Goal: Task Accomplishment & Management: Manage account settings

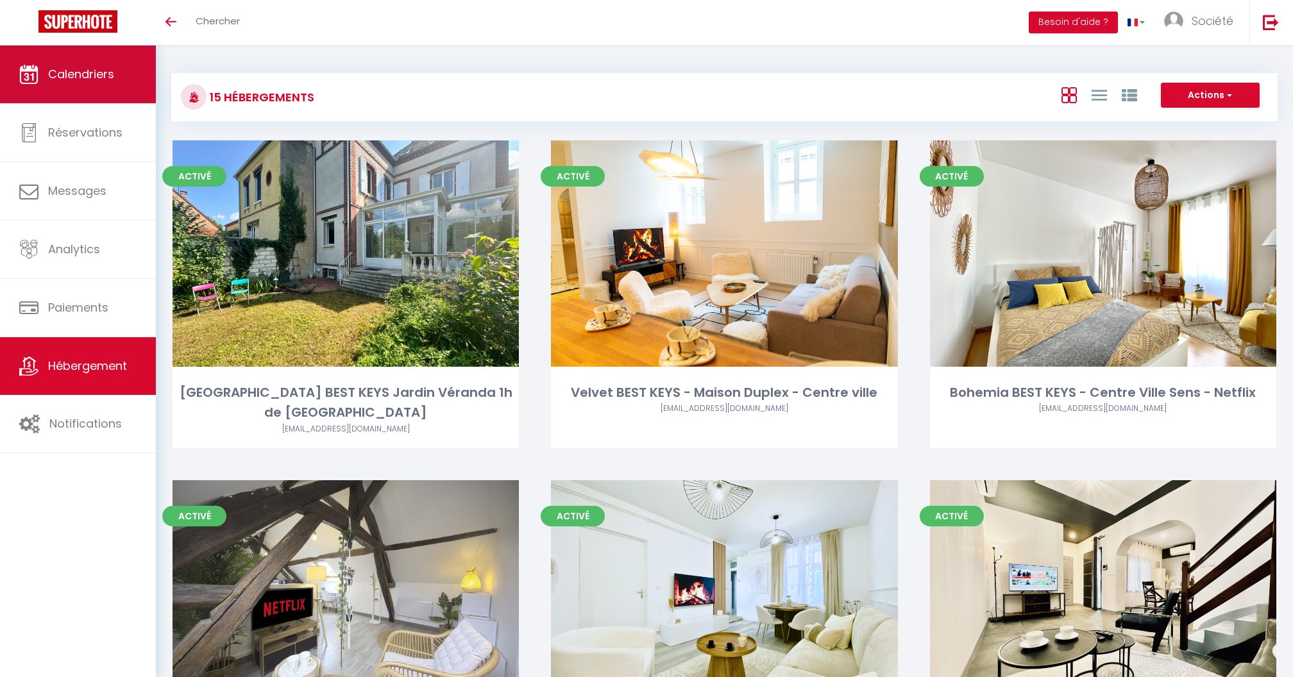
click at [14, 93] on link "Calendriers" at bounding box center [78, 75] width 156 height 58
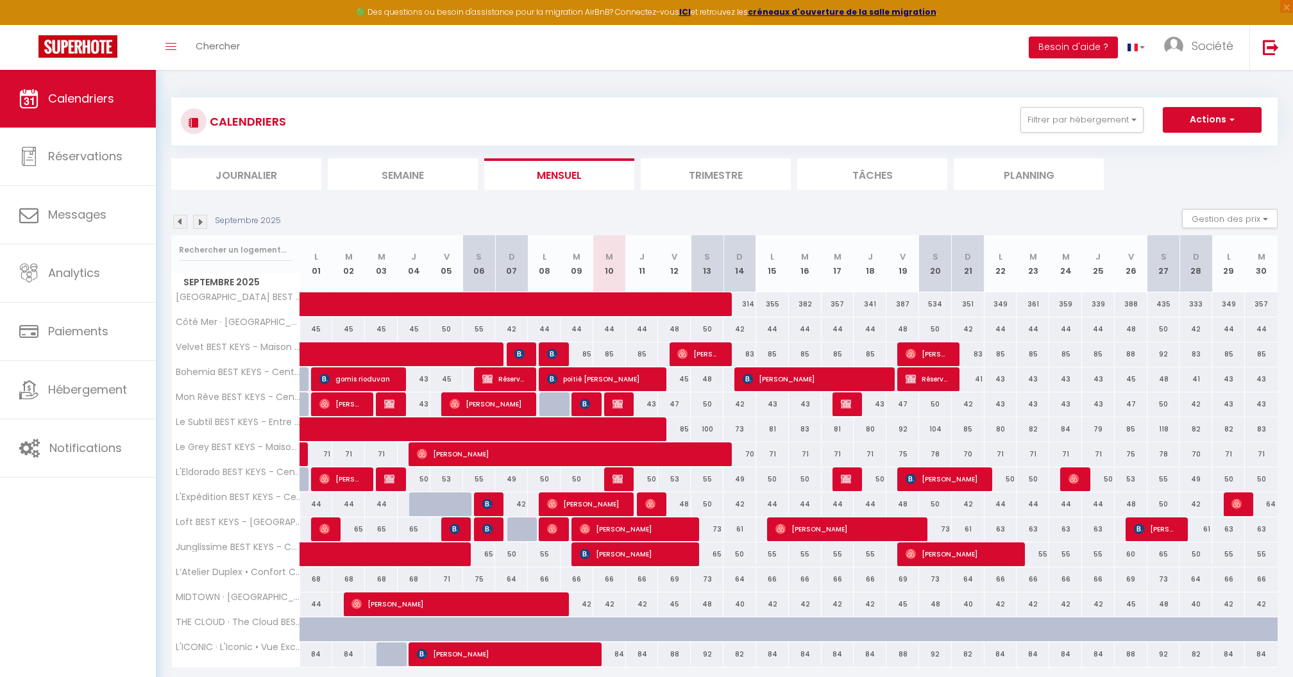
click at [585, 404] on img at bounding box center [585, 404] width 10 height 10
select select "OK"
select select "0"
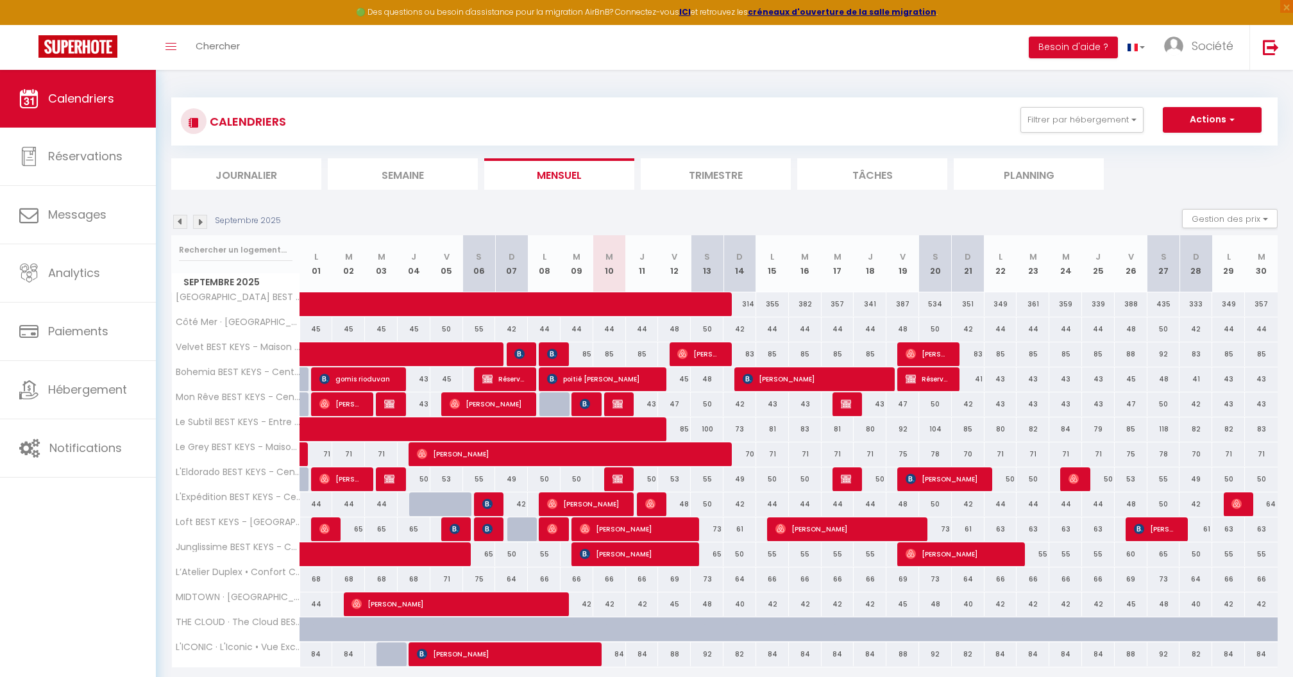
select select "1"
select select
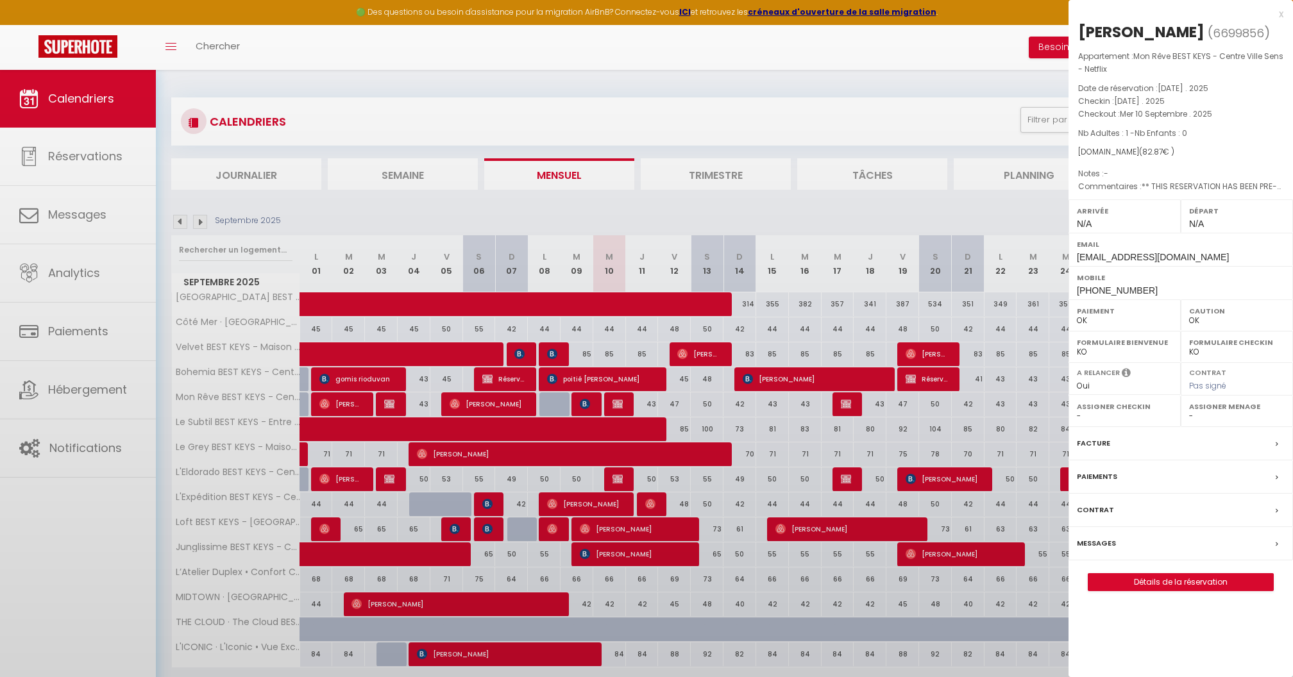
select select "24973"
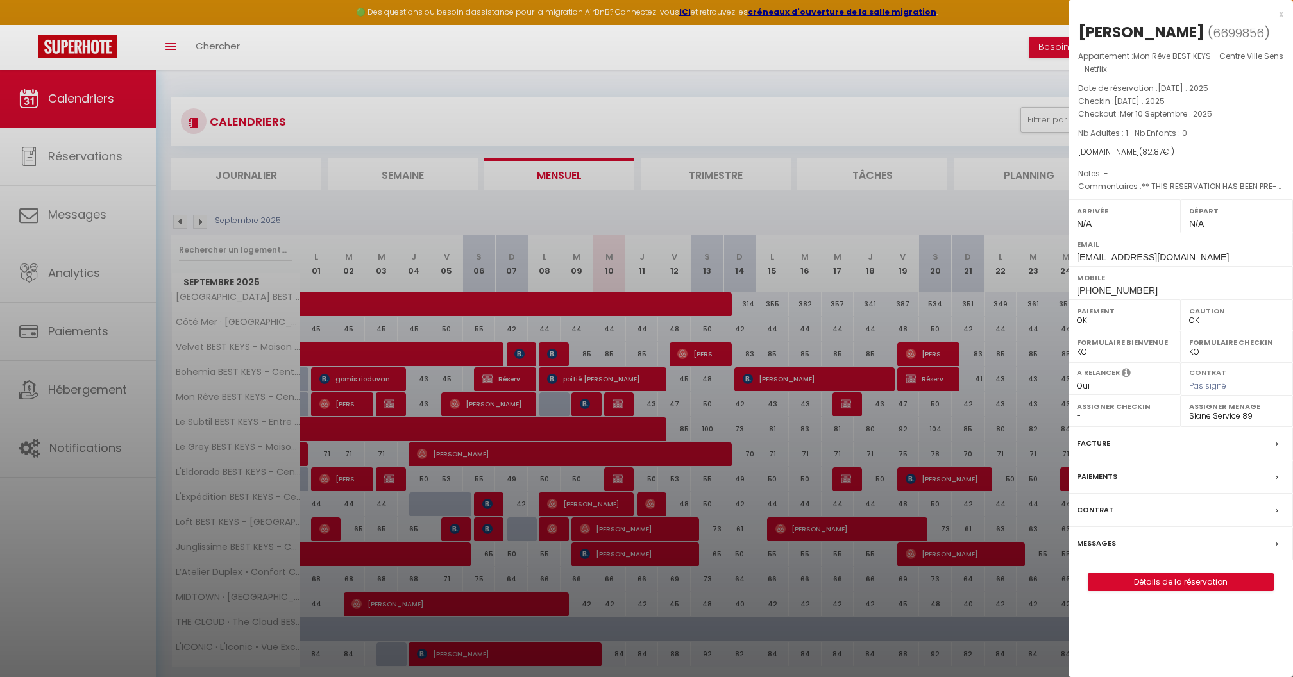
click at [806, 113] on div at bounding box center [646, 338] width 1293 height 677
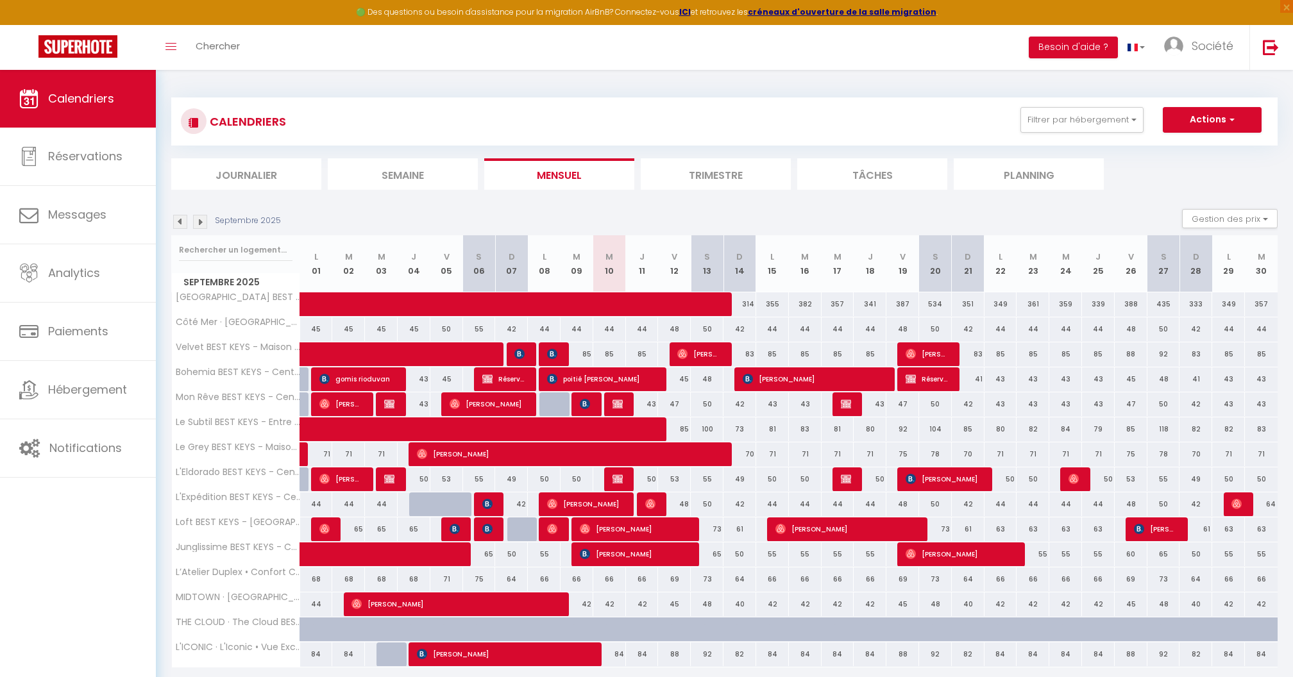
click at [580, 401] on img at bounding box center [585, 404] width 10 height 10
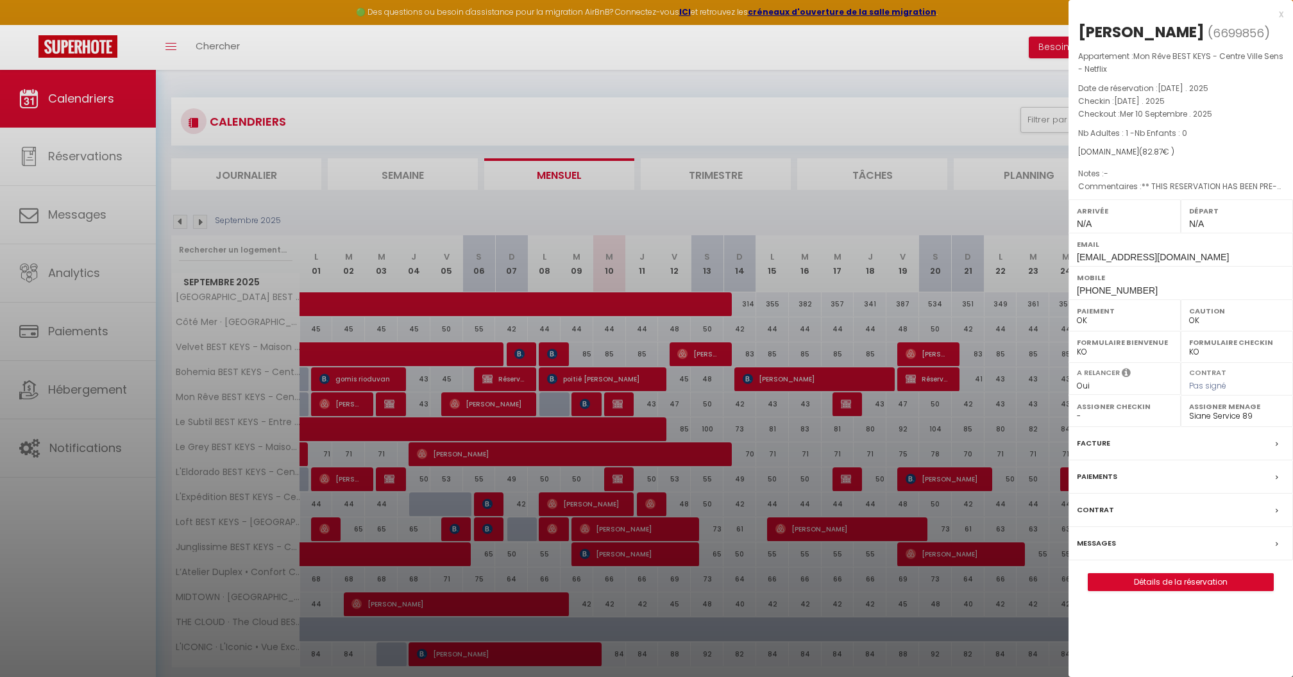
click at [588, 71] on div at bounding box center [646, 338] width 1293 height 677
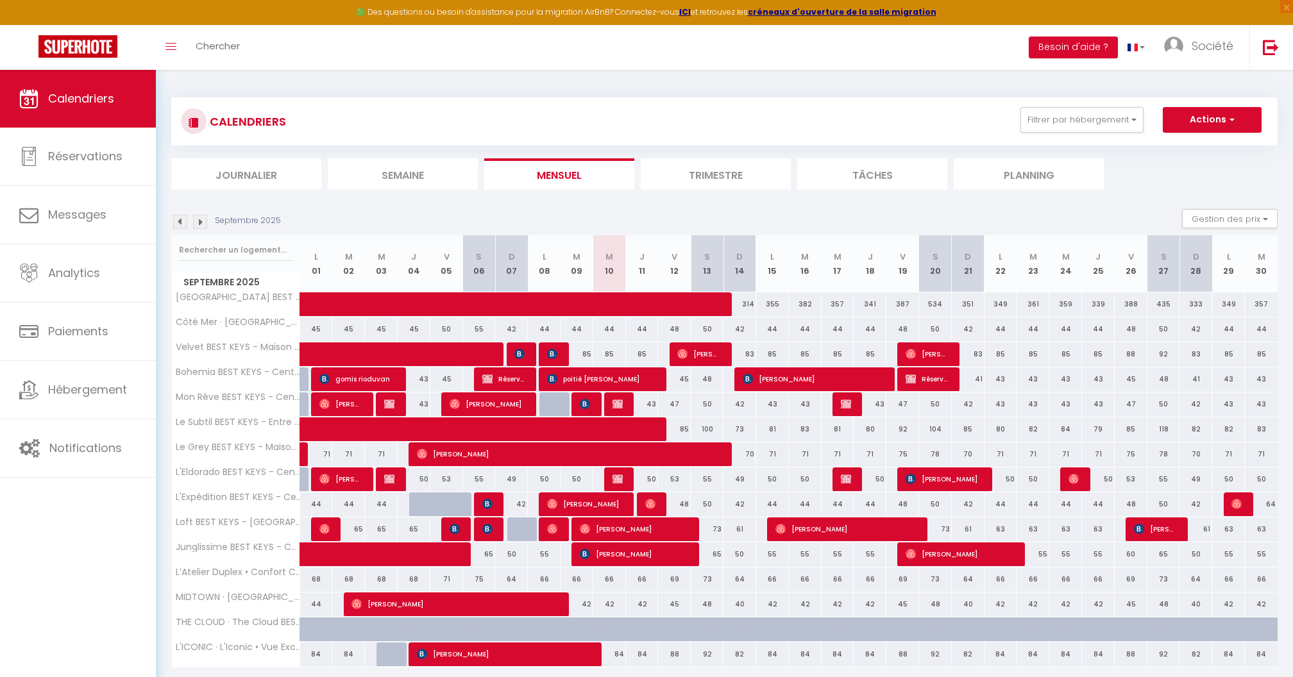
click at [391, 172] on li "Semaine" at bounding box center [403, 173] width 150 height 31
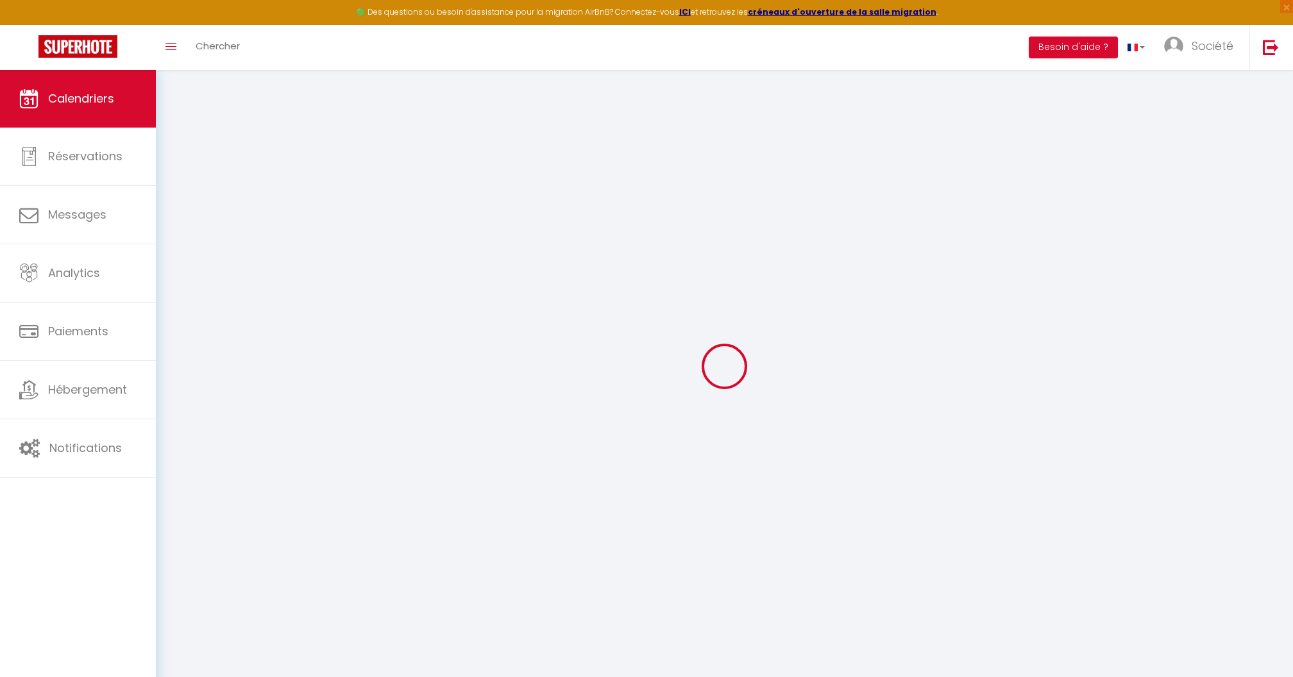
select select "0"
select select "24973"
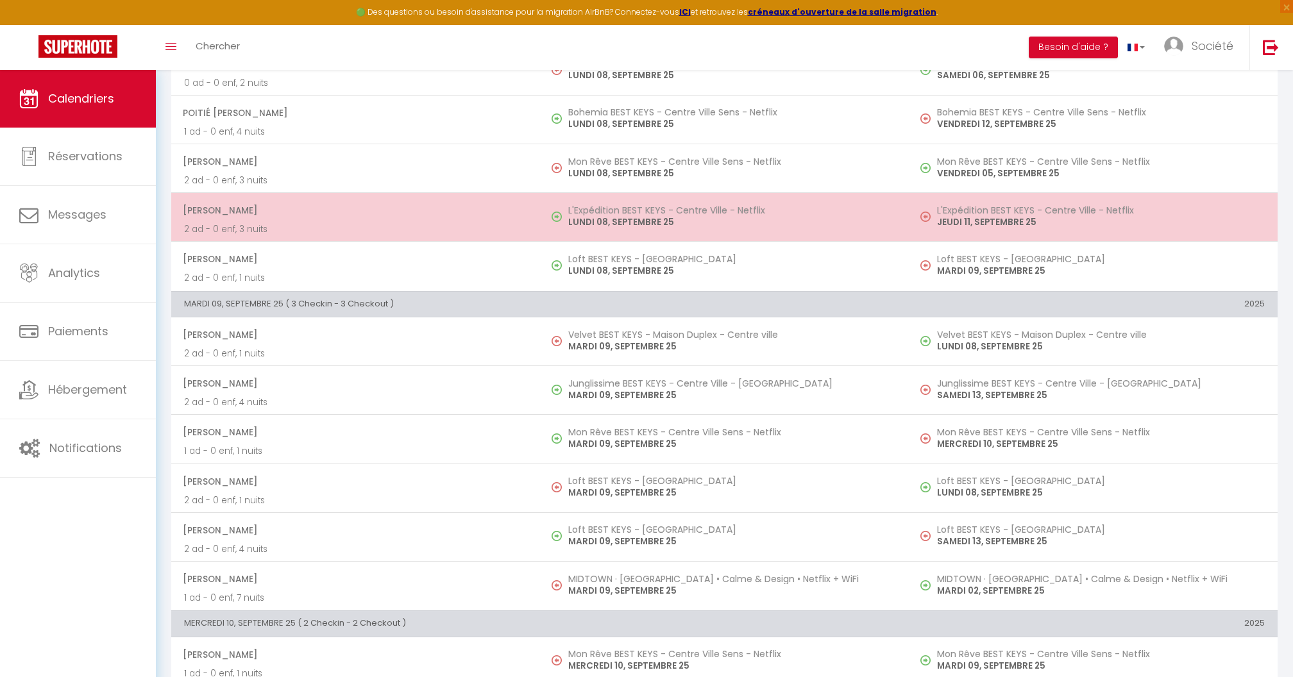
scroll to position [335, 0]
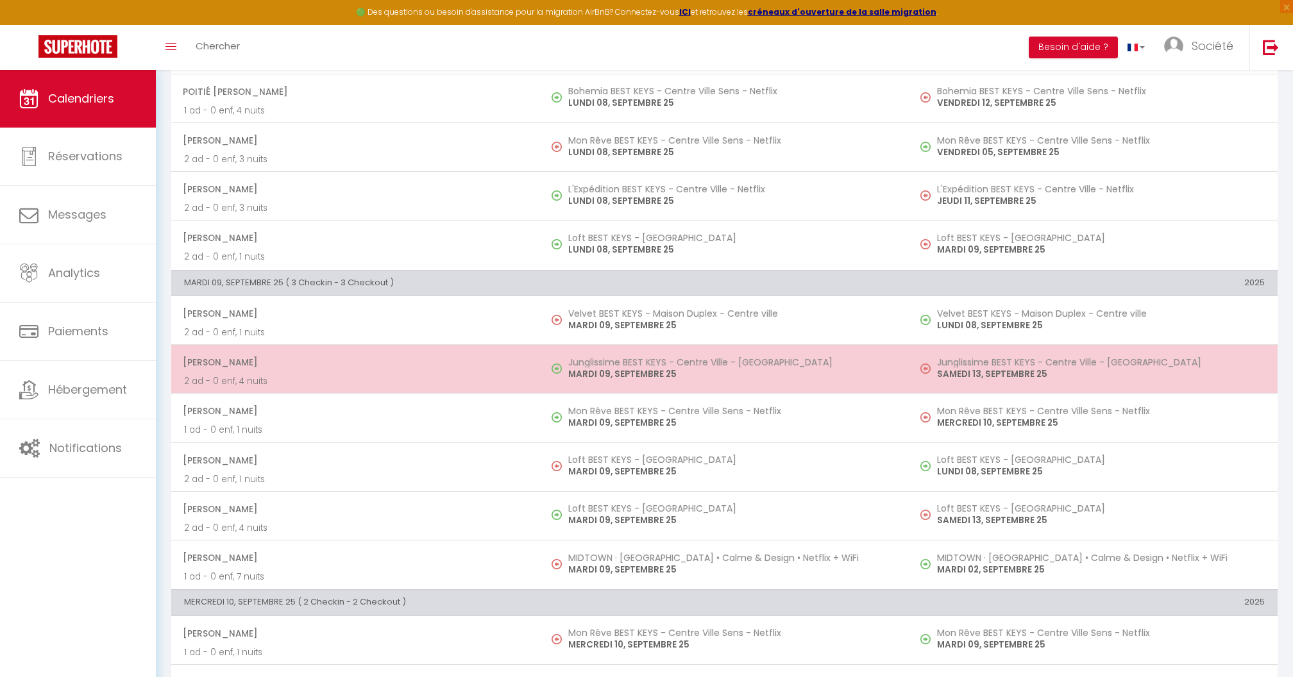
click at [491, 366] on span "[PERSON_NAME]" at bounding box center [355, 362] width 344 height 24
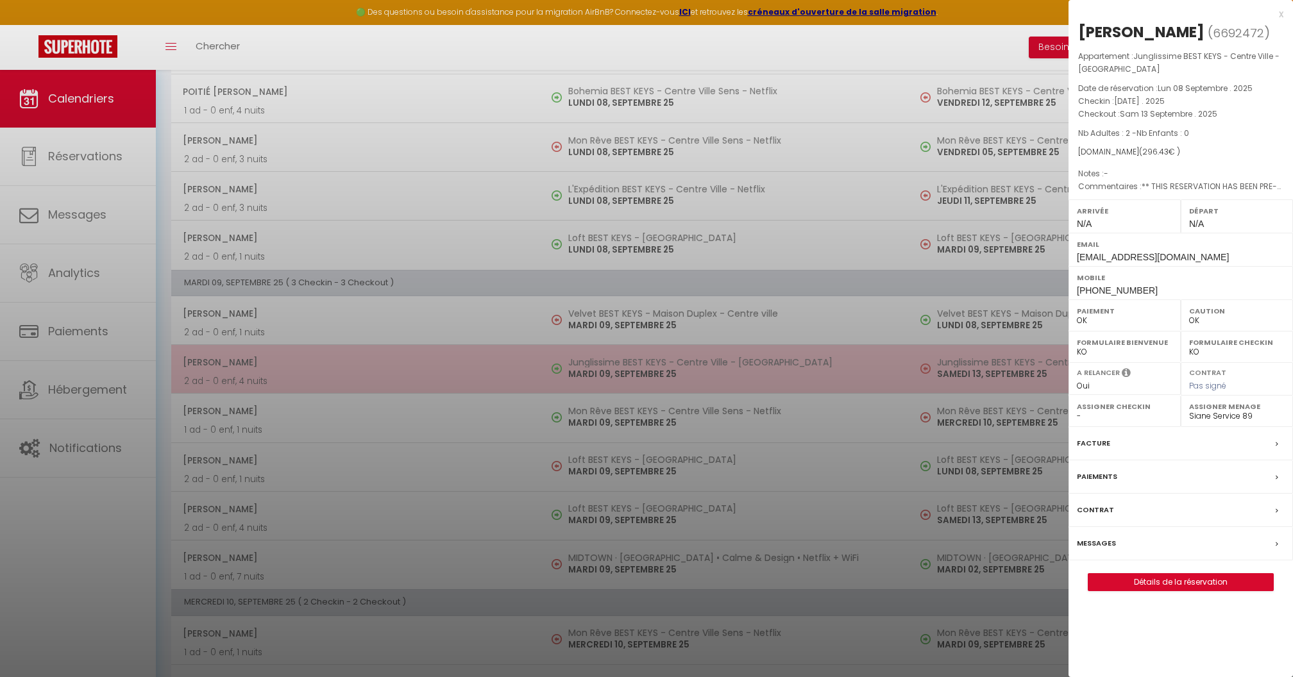
click at [491, 366] on div at bounding box center [646, 338] width 1293 height 677
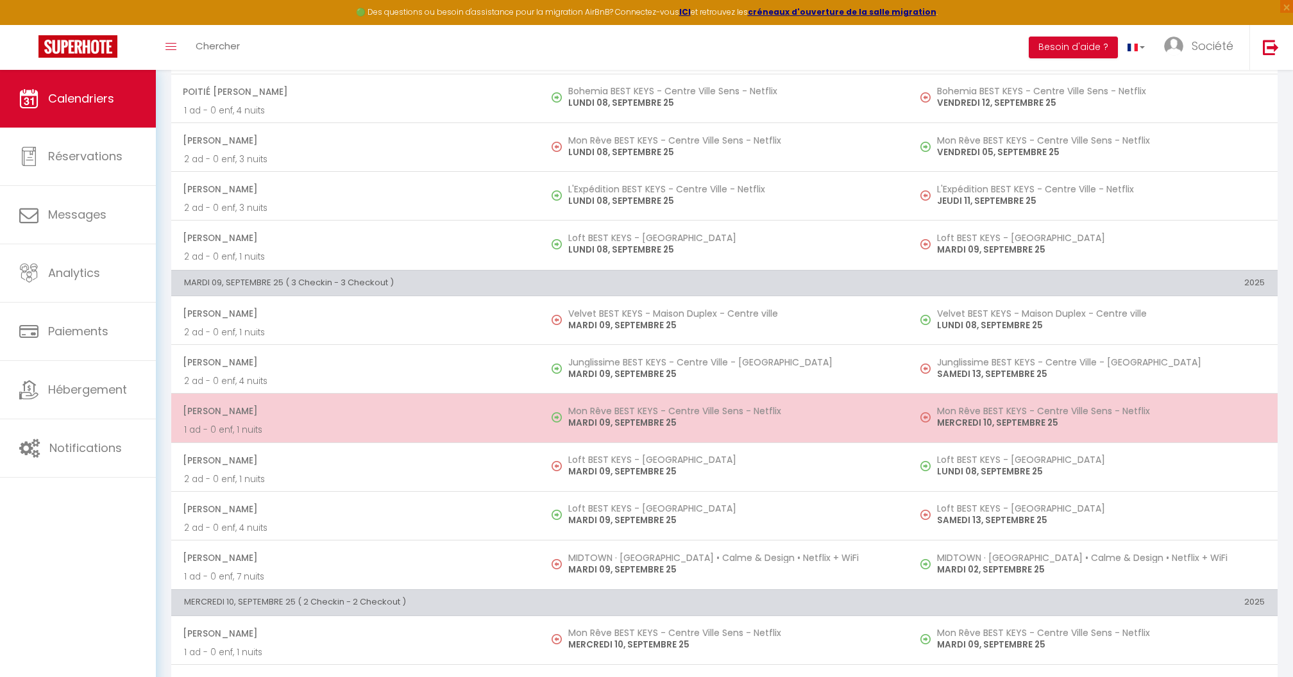
click at [434, 414] on span "[PERSON_NAME]" at bounding box center [355, 411] width 344 height 24
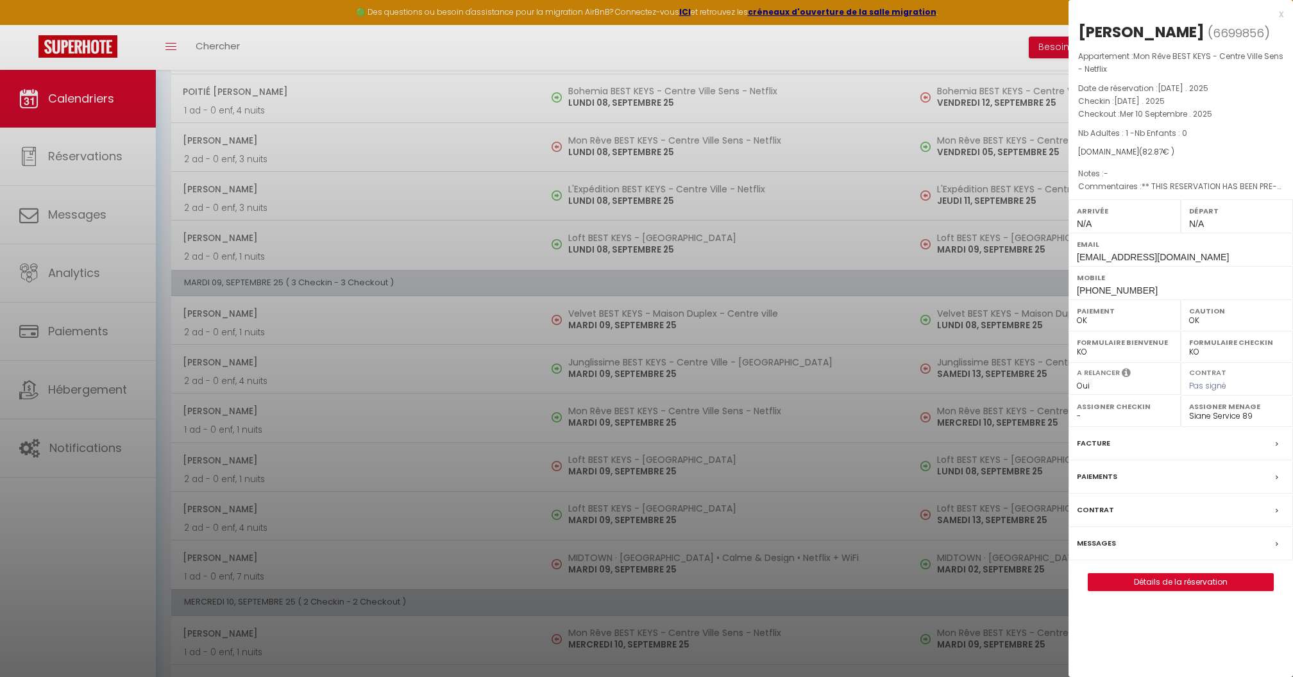
click at [434, 412] on div at bounding box center [646, 338] width 1293 height 677
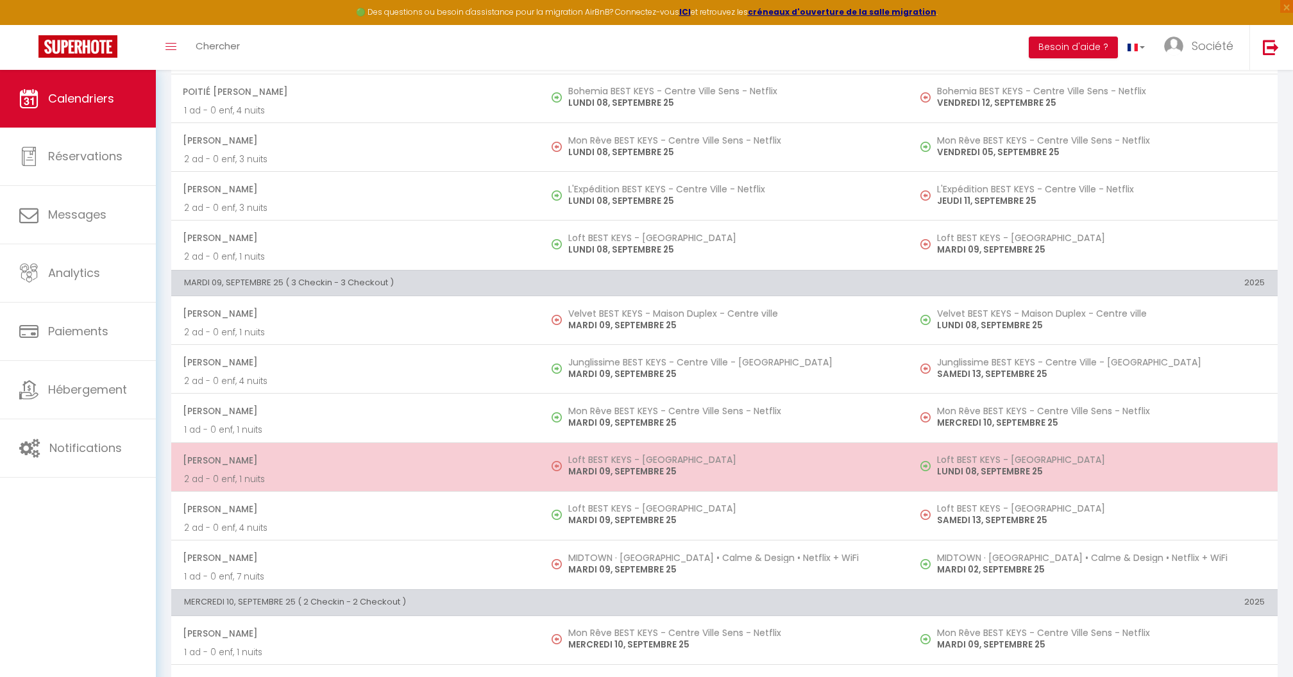
click at [428, 473] on p "2 ad - 0 enf, 1 nuits" at bounding box center [355, 479] width 343 height 13
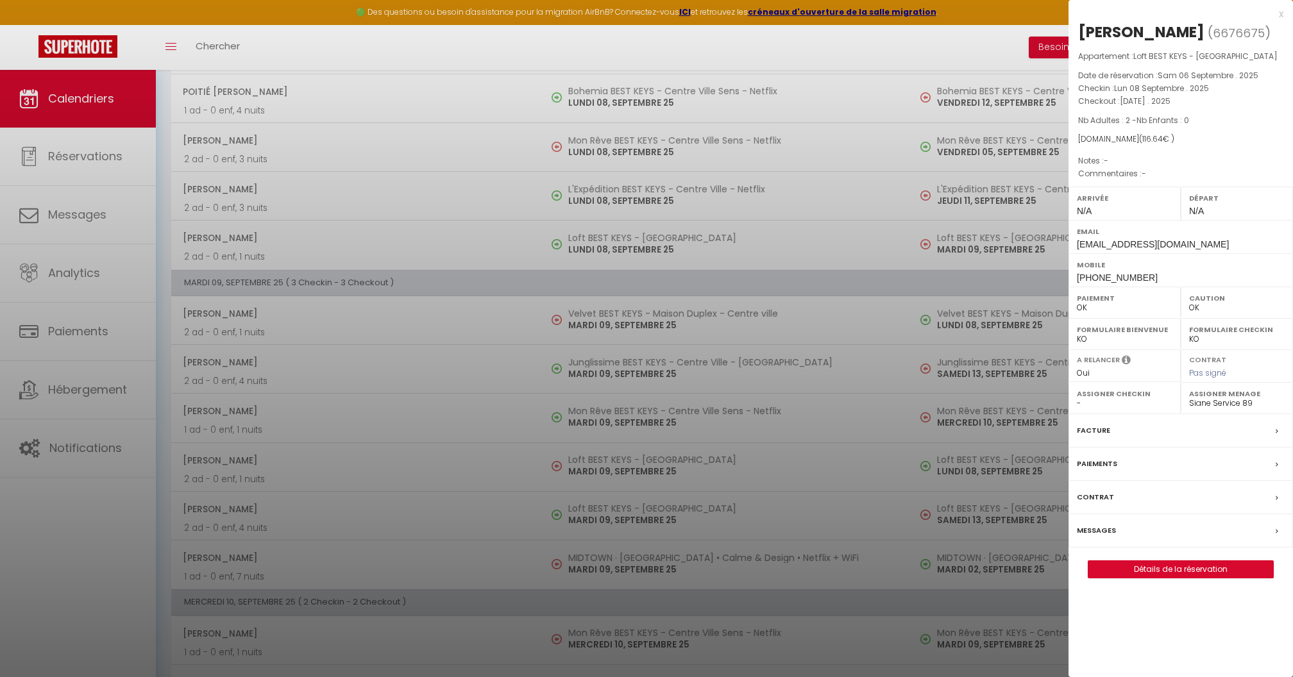
click at [428, 466] on div at bounding box center [646, 338] width 1293 height 677
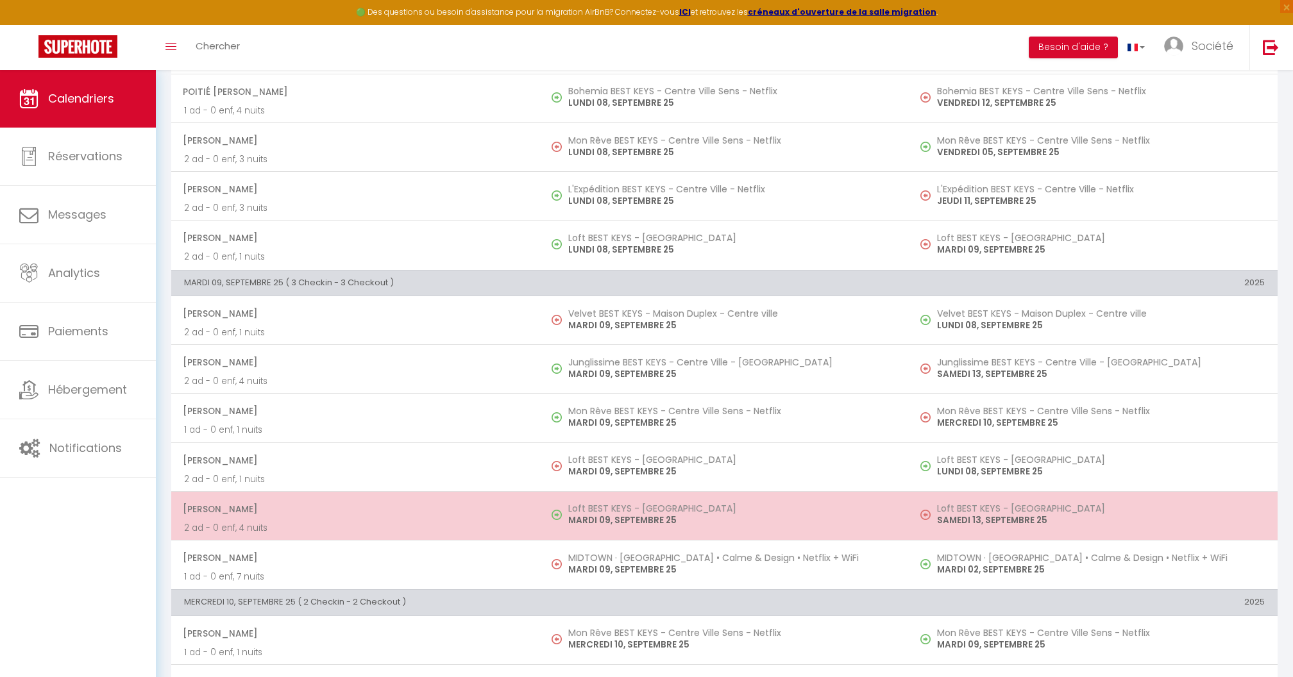
click at [409, 523] on p "2 ad - 0 enf, 4 nuits" at bounding box center [355, 527] width 343 height 13
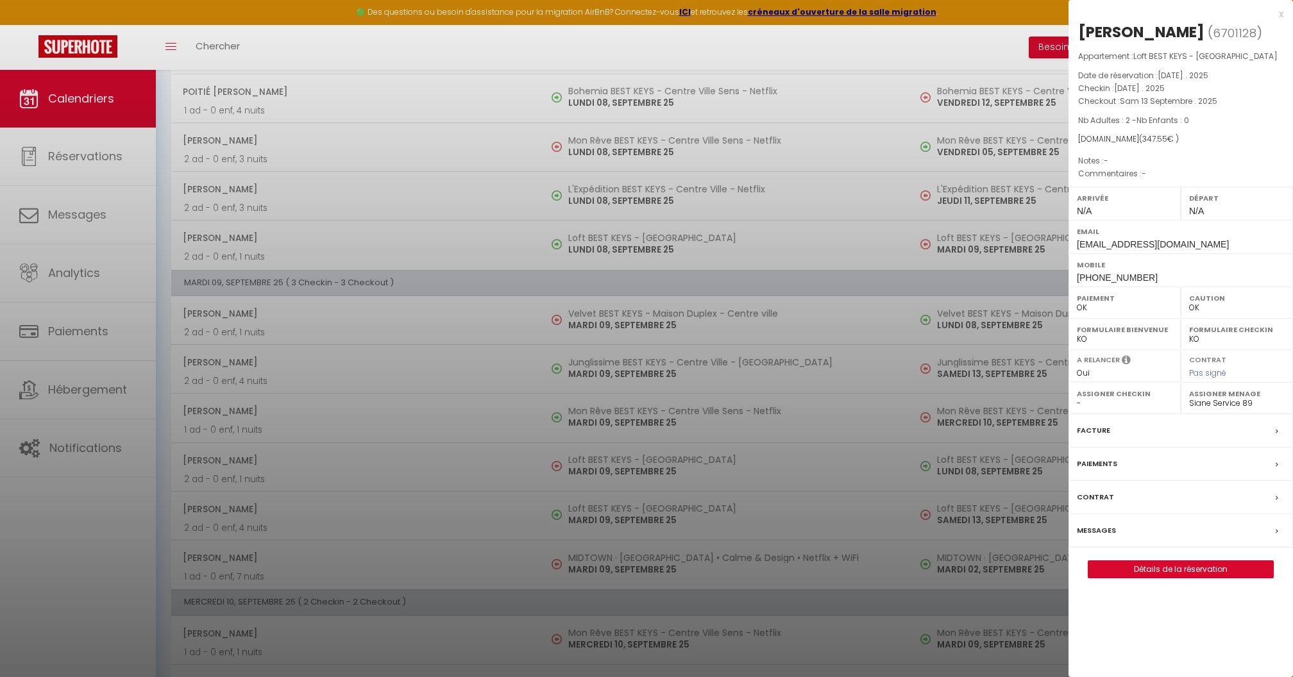
click at [409, 509] on div at bounding box center [646, 338] width 1293 height 677
